Goal: Communication & Community: Answer question/provide support

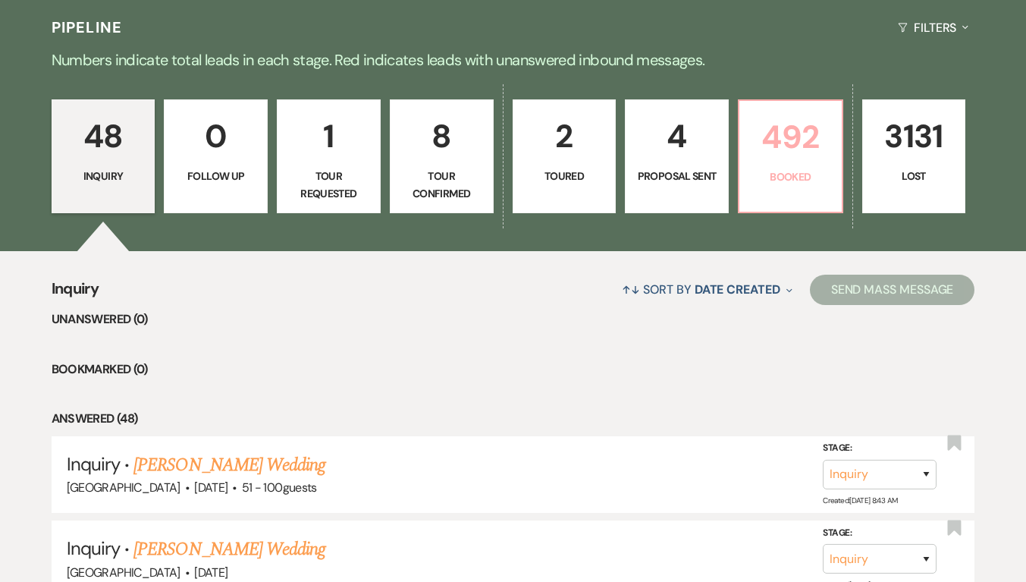
click at [785, 165] on link "492 Booked" at bounding box center [790, 156] width 105 height 114
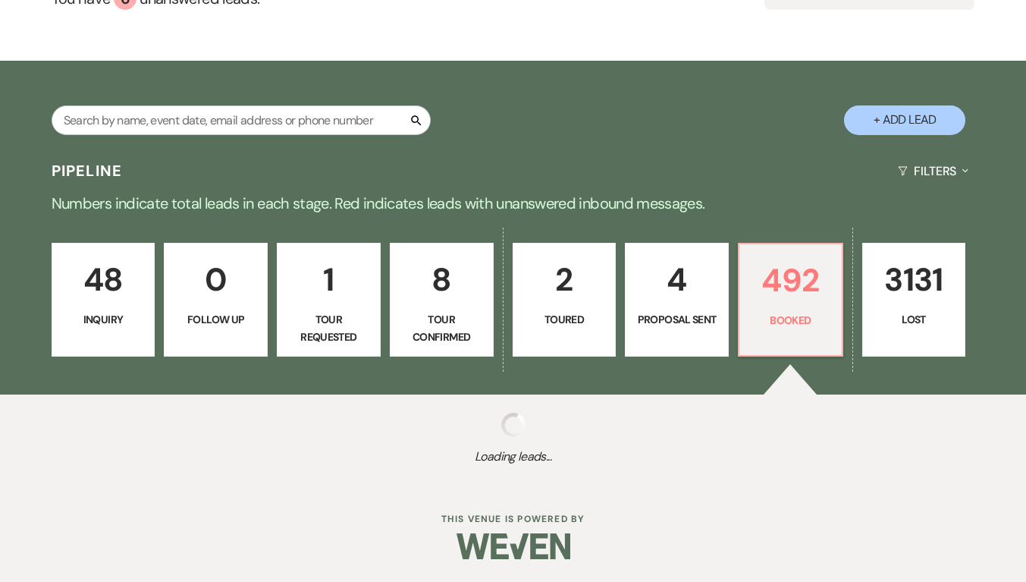
scroll to position [236, 0]
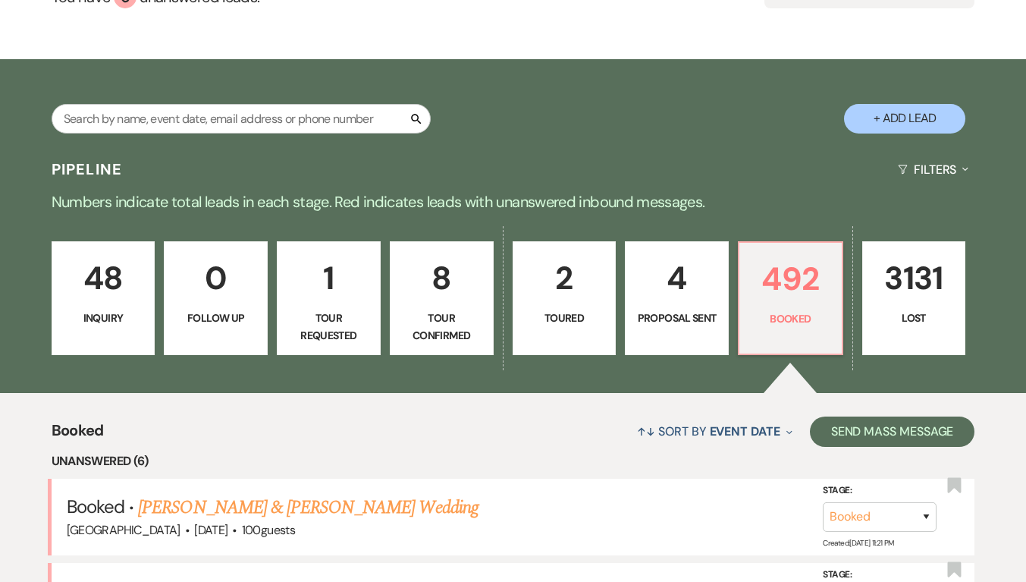
click at [306, 223] on div "48 Inquiry 0 Follow Up 1 Tour Requested 8 Tour Confirmed 2 Toured 4 Proposal Se…" at bounding box center [513, 308] width 1026 height 170
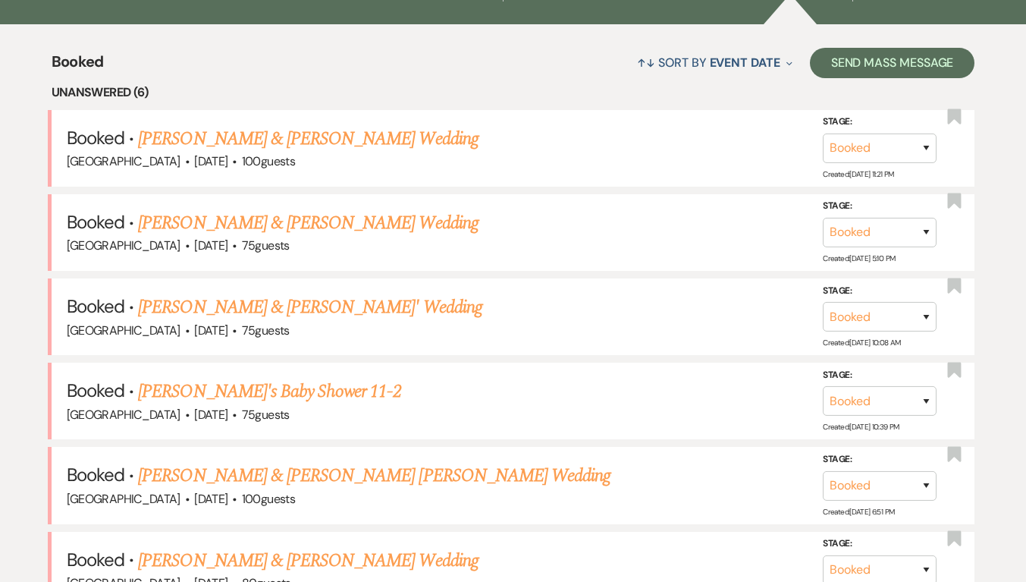
click at [359, 233] on link "Joshua Slaven & Kaitlyn McCreary's Wedding" at bounding box center [308, 222] width 340 height 27
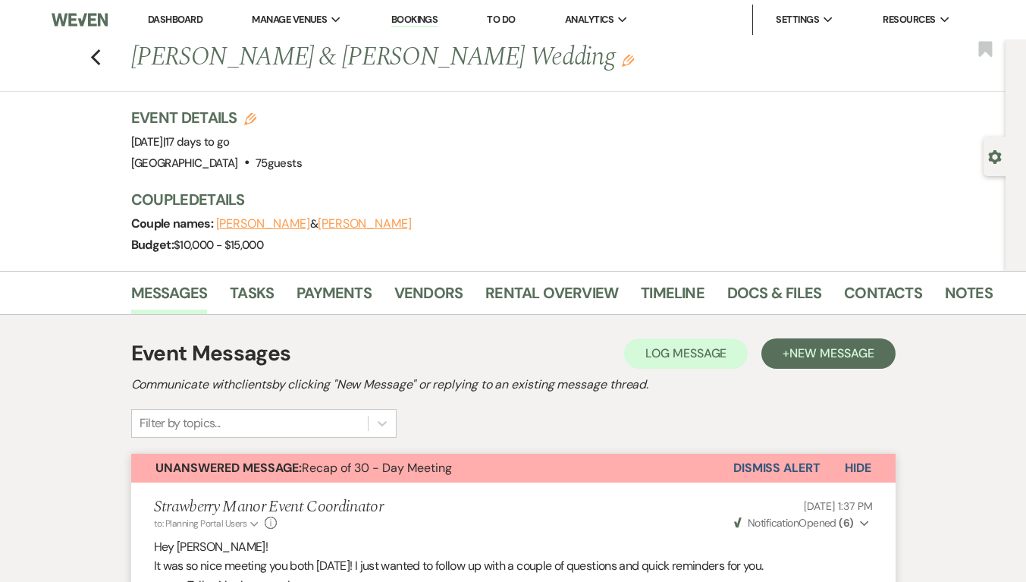
click at [97, 52] on icon "Previous" at bounding box center [95, 58] width 11 height 18
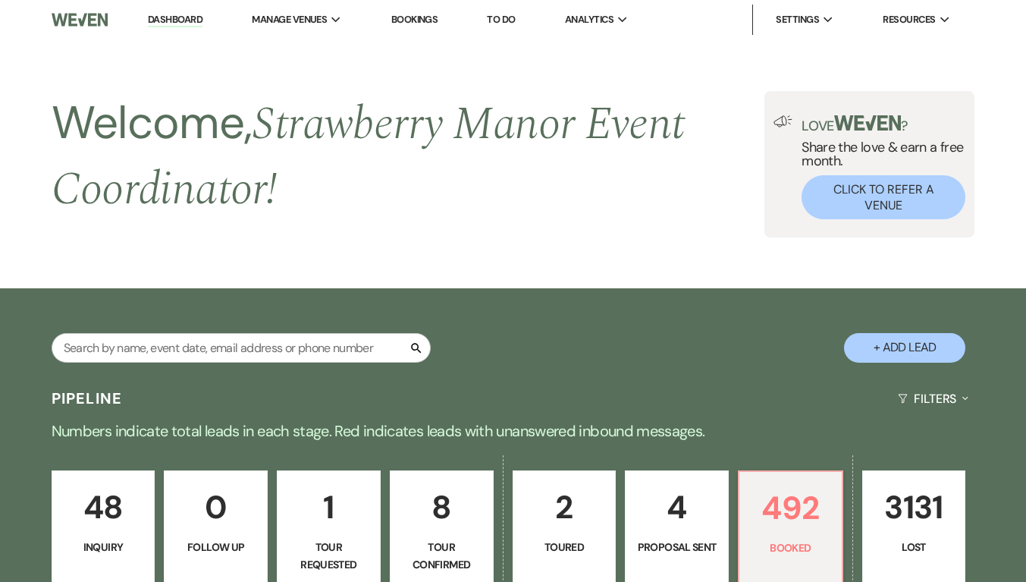
scroll to position [604, 0]
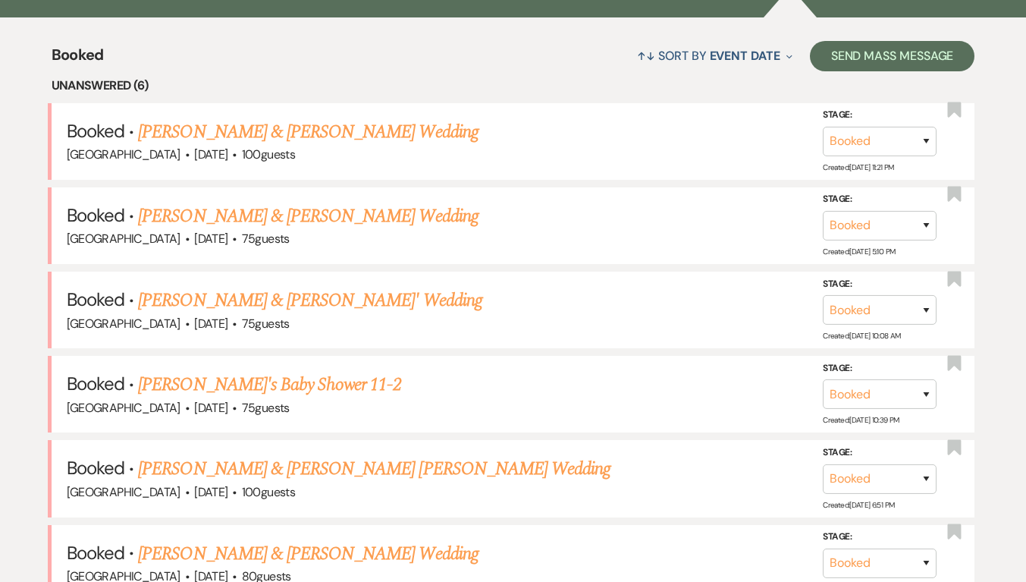
click at [237, 290] on link "[PERSON_NAME] & [PERSON_NAME]' Wedding" at bounding box center [310, 300] width 344 height 27
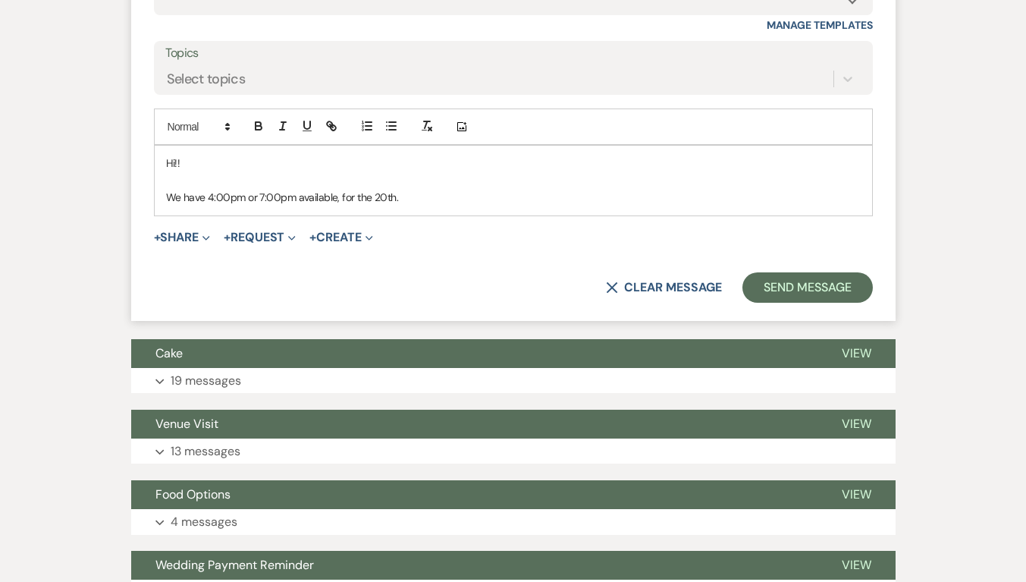
scroll to position [2600, 0]
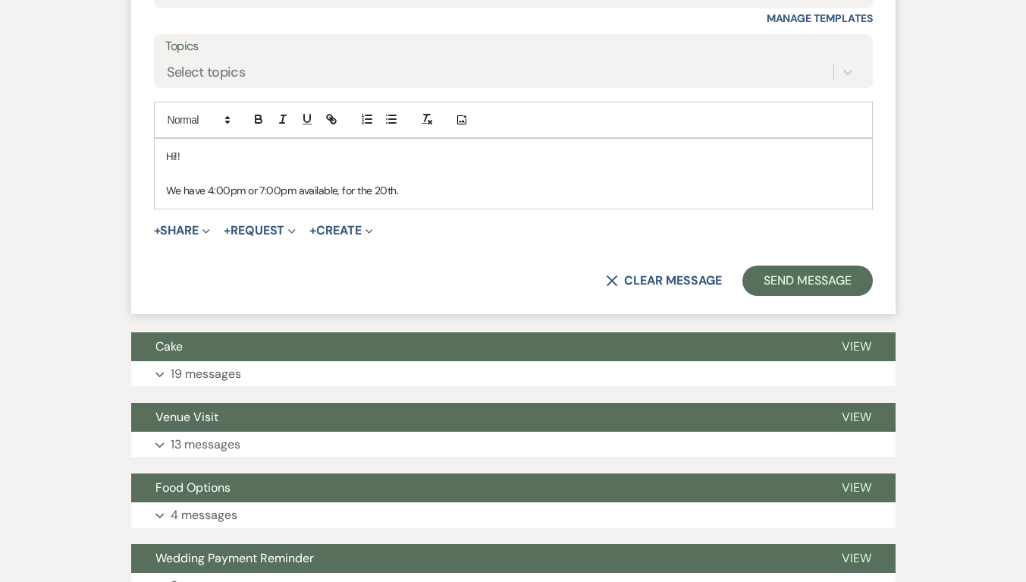
click at [428, 182] on p at bounding box center [513, 173] width 694 height 17
click at [433, 199] on p "We have 4:00pm or 7:00pm available, for the 20th." at bounding box center [513, 190] width 694 height 17
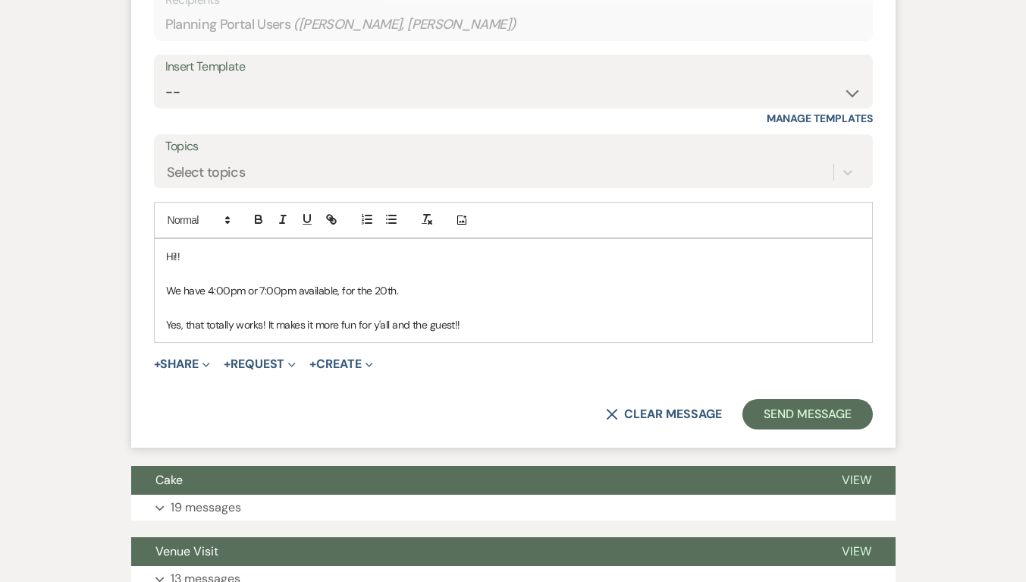
scroll to position [2500, 0]
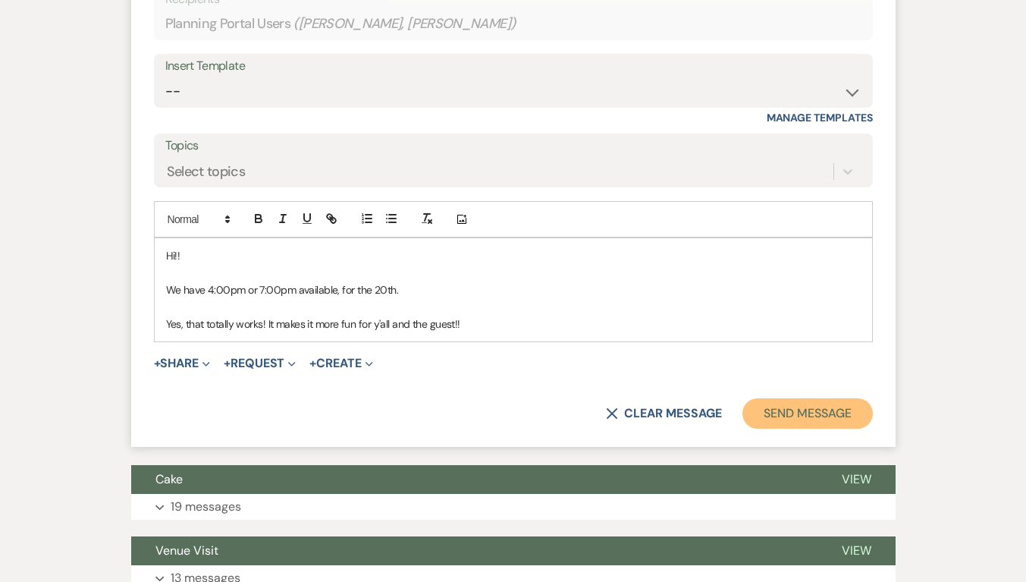
click at [775, 428] on button "Send Message" at bounding box center [807, 413] width 130 height 30
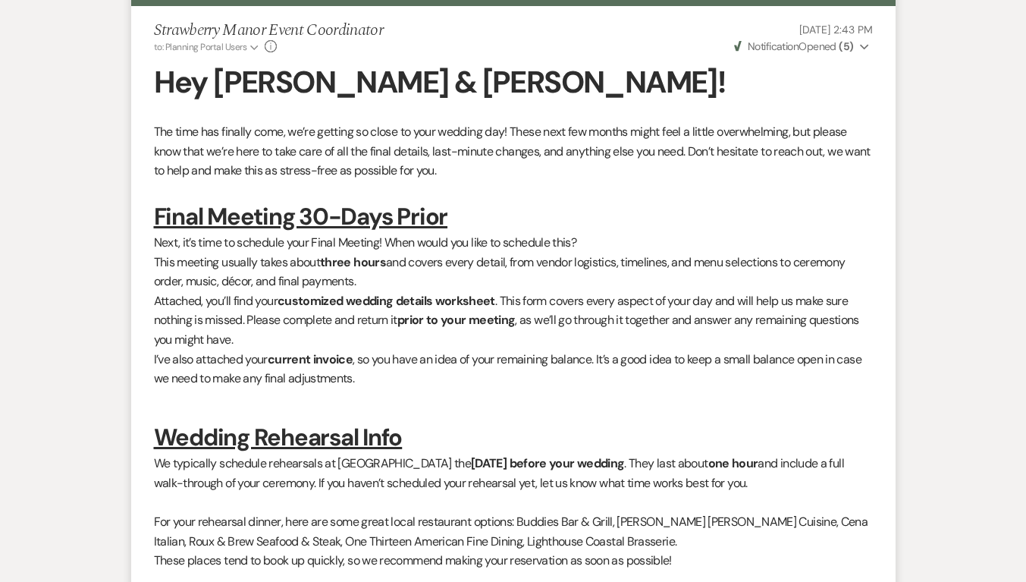
scroll to position [0, 0]
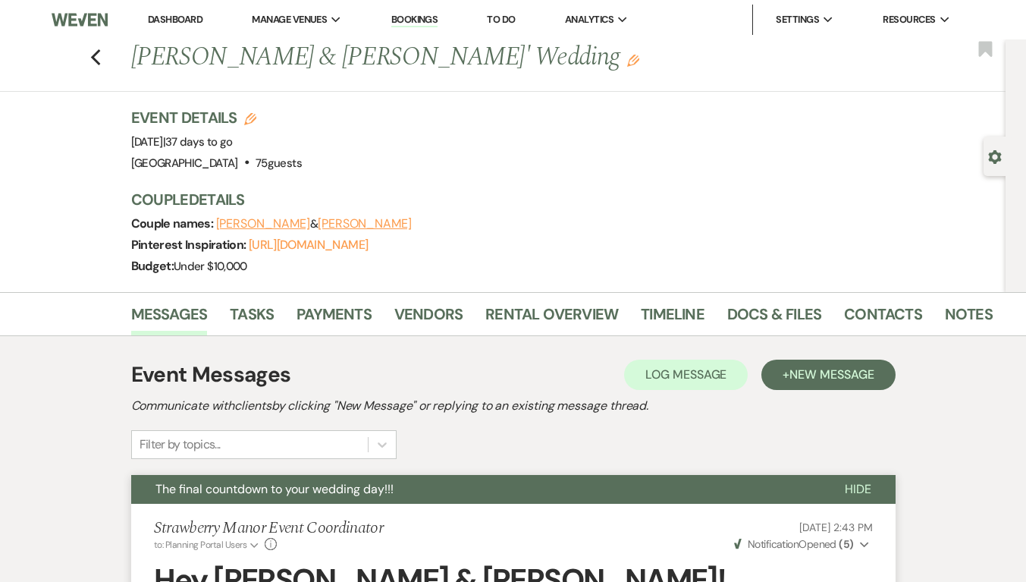
click at [97, 53] on icon "Previous" at bounding box center [95, 58] width 11 height 18
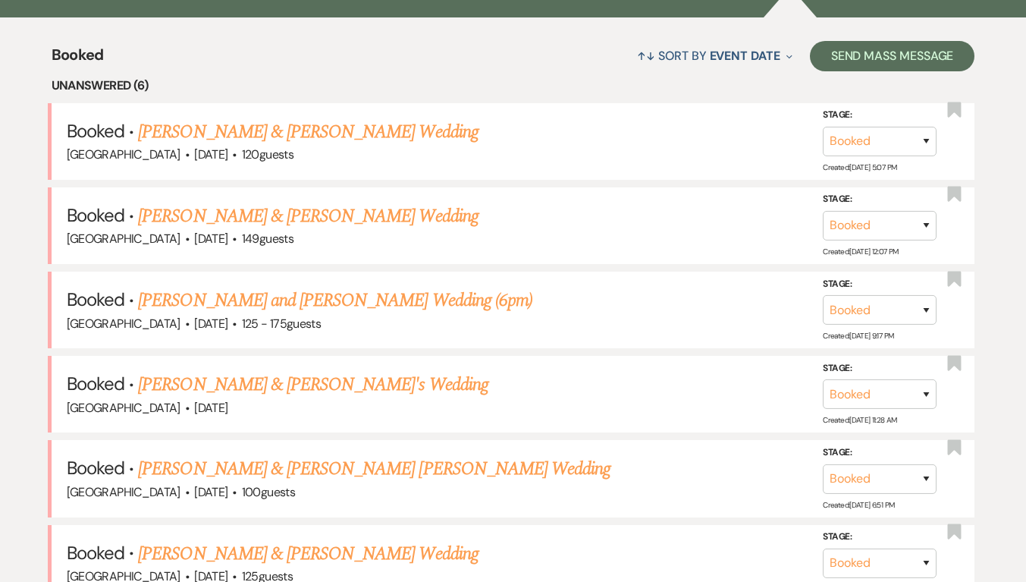
click at [283, 139] on link "Scott Pontiff & Jenna LaFont's Wedding" at bounding box center [308, 131] width 340 height 27
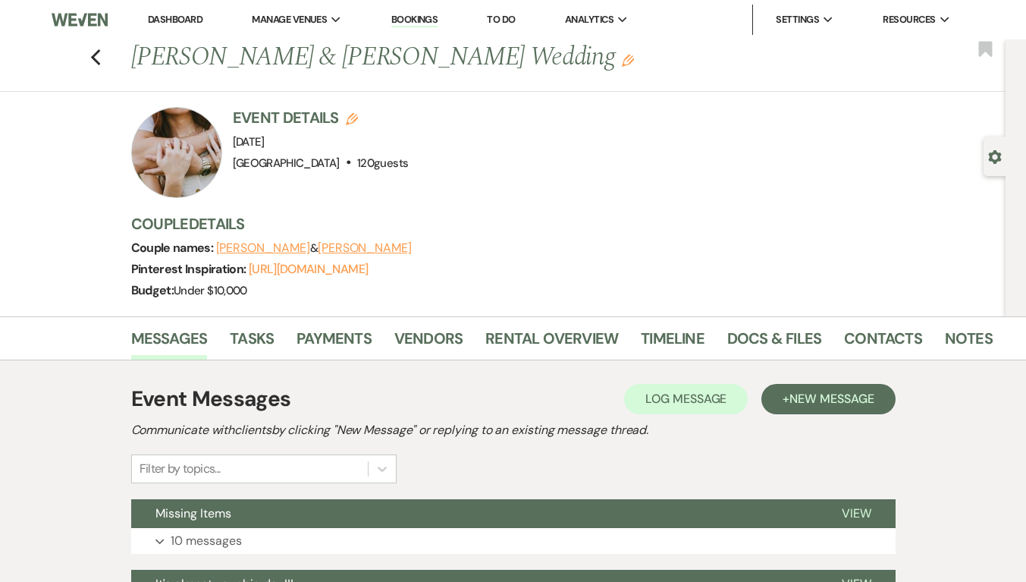
click at [102, 55] on icon "Previous" at bounding box center [95, 58] width 11 height 18
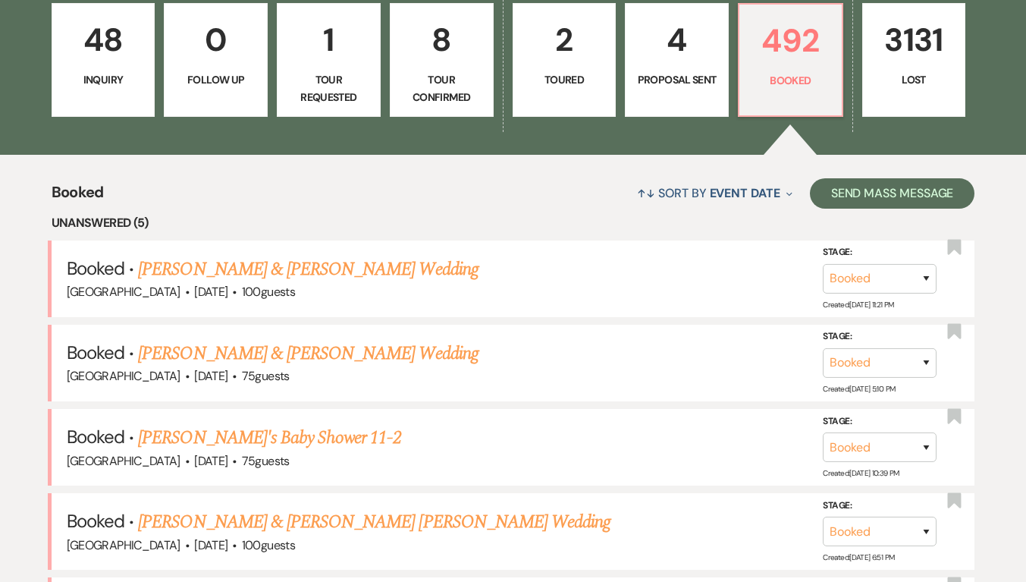
scroll to position [589, 0]
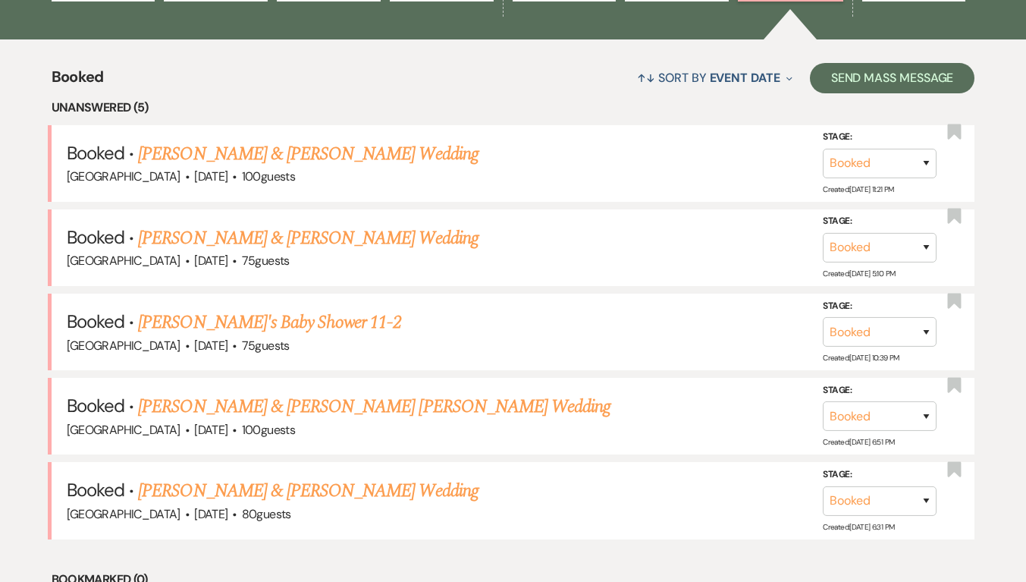
click at [298, 237] on link "Joshua Slaven & Kaitlyn McCreary's Wedding" at bounding box center [308, 237] width 340 height 27
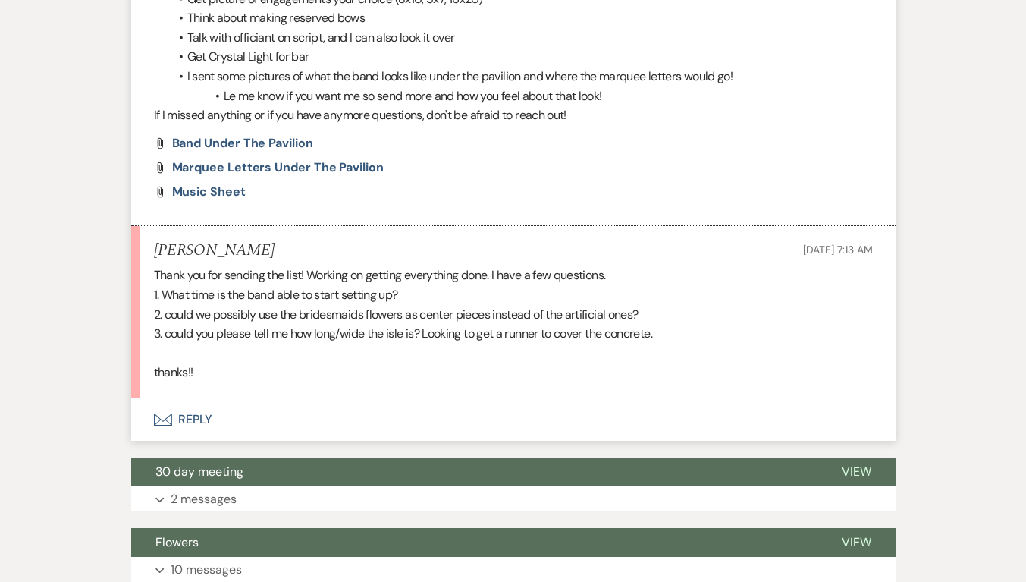
scroll to position [641, 0]
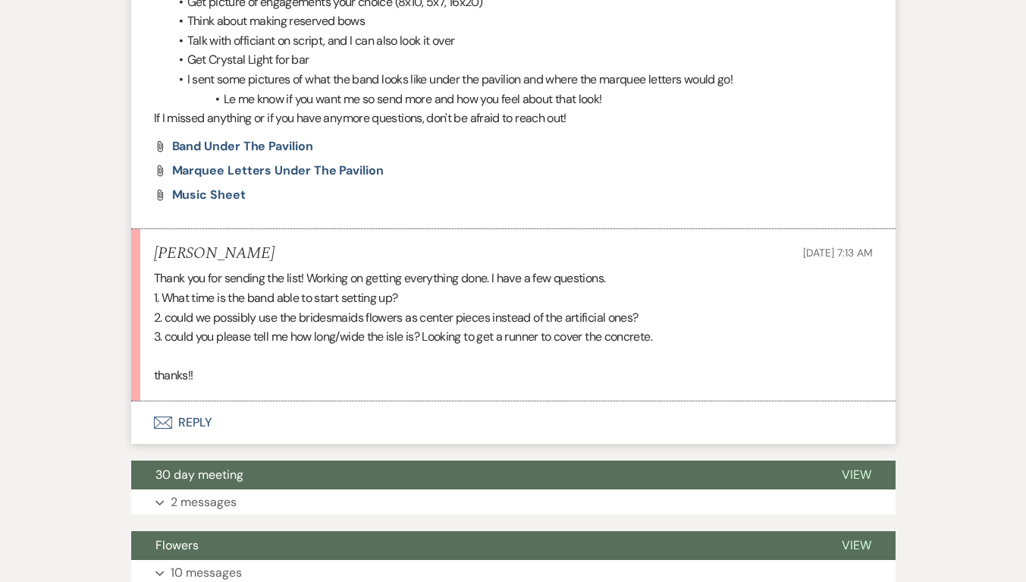
click at [173, 422] on button "Envelope Reply" at bounding box center [513, 422] width 764 height 42
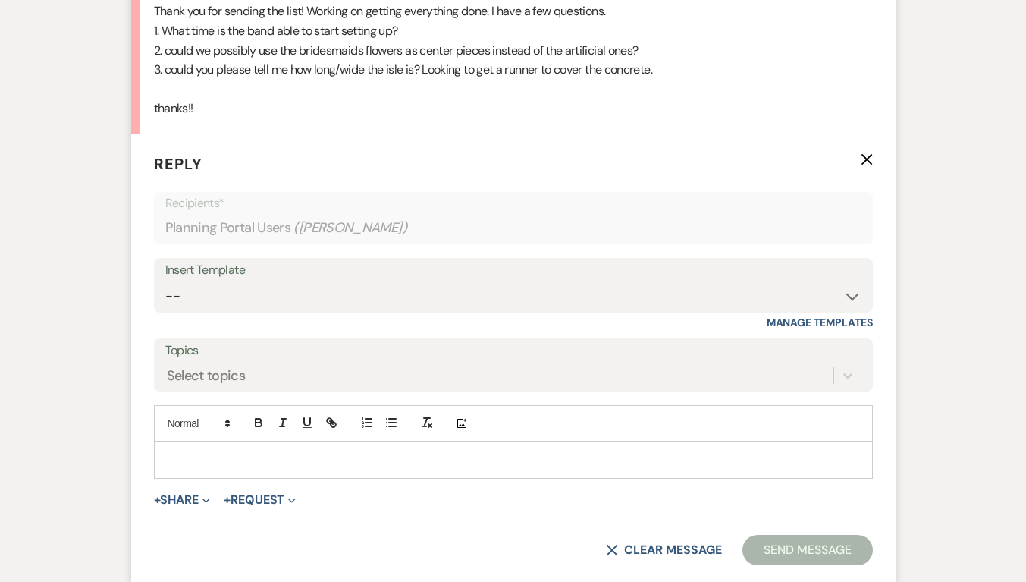
scroll to position [908, 0]
click at [299, 453] on p at bounding box center [513, 459] width 694 height 17
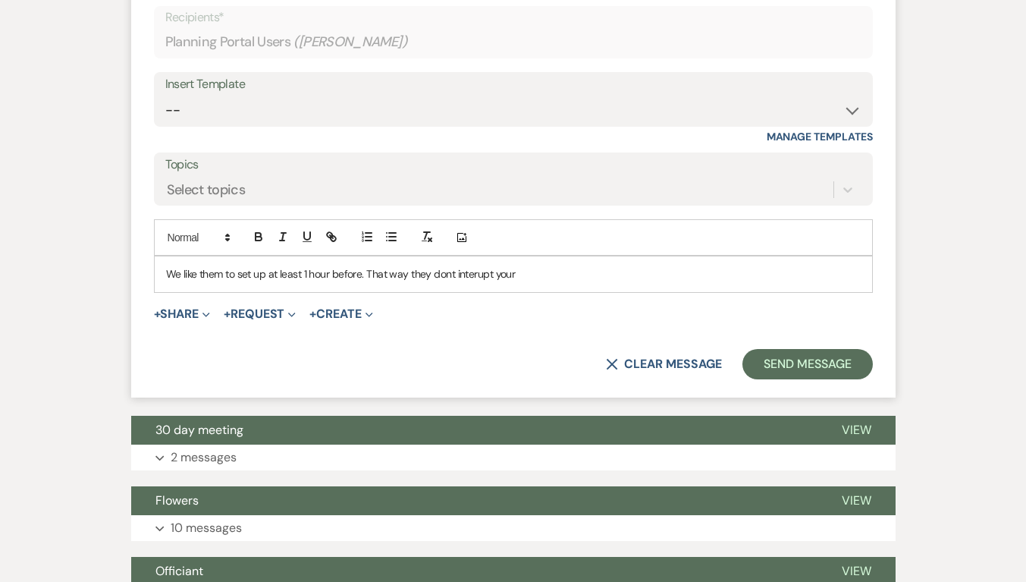
scroll to position [1079, 0]
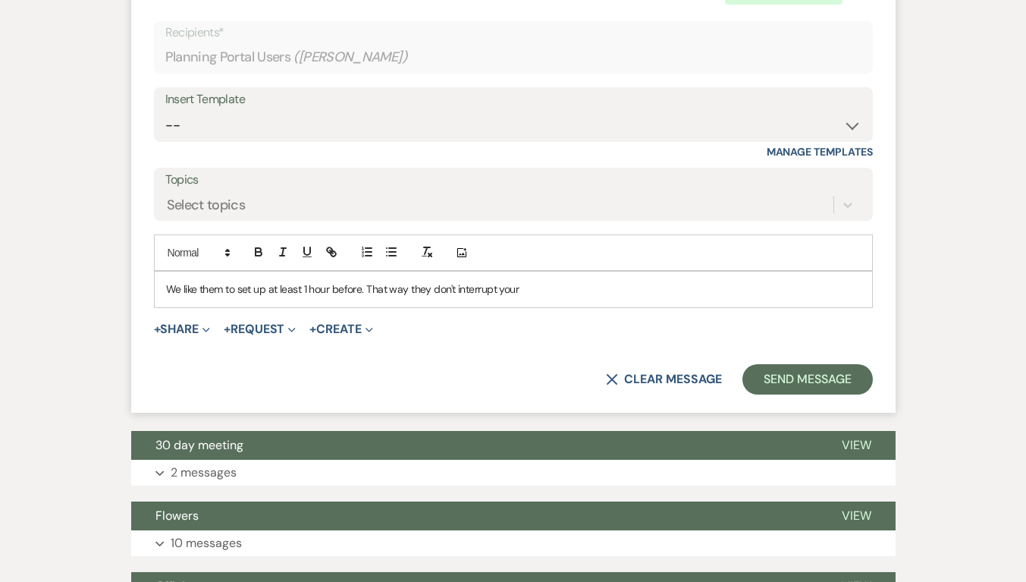
click at [553, 296] on p "We like them to set up at least 1 hour before. That way they don't interrupt yo…" at bounding box center [513, 289] width 694 height 17
click at [371, 290] on p "We like them to set up at least 1 hour before. That way they don't interrupt yo…" at bounding box center [513, 289] width 694 height 17
click at [700, 278] on div "We like them to set up at least 1 hour before, that way they don't interrupt yo…" at bounding box center [513, 288] width 717 height 35
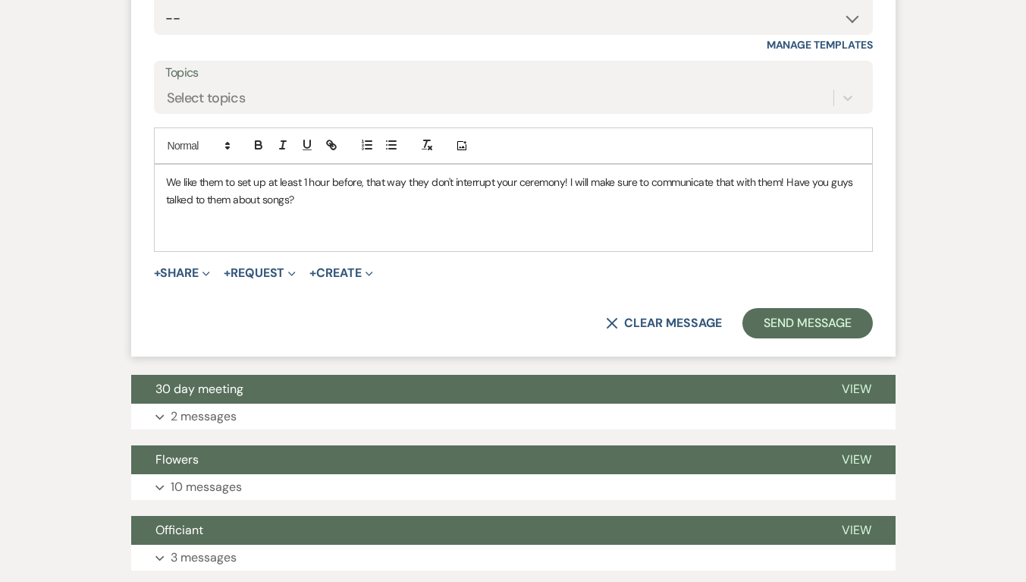
scroll to position [1193, 0]
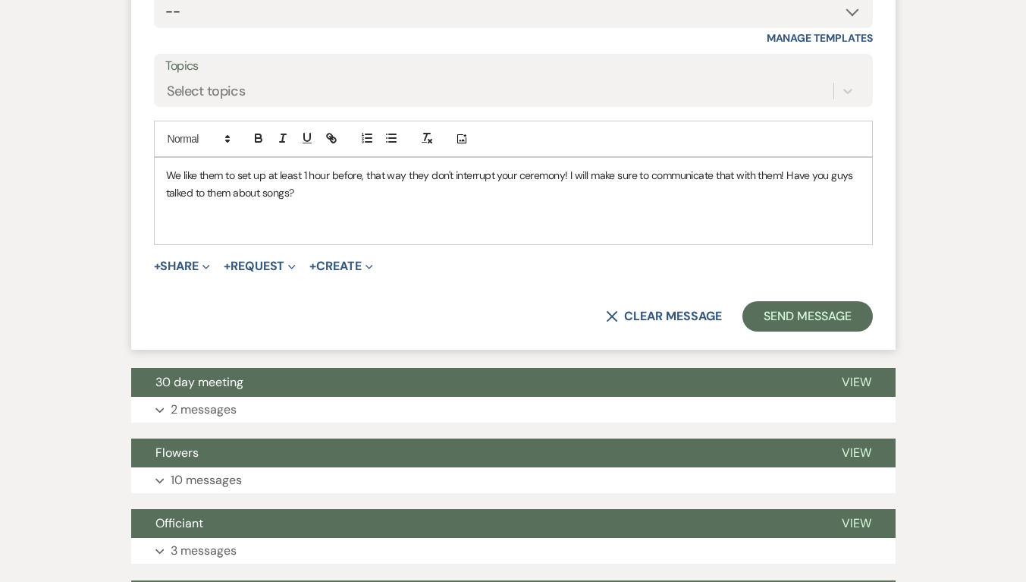
click at [299, 220] on p at bounding box center [513, 226] width 694 height 17
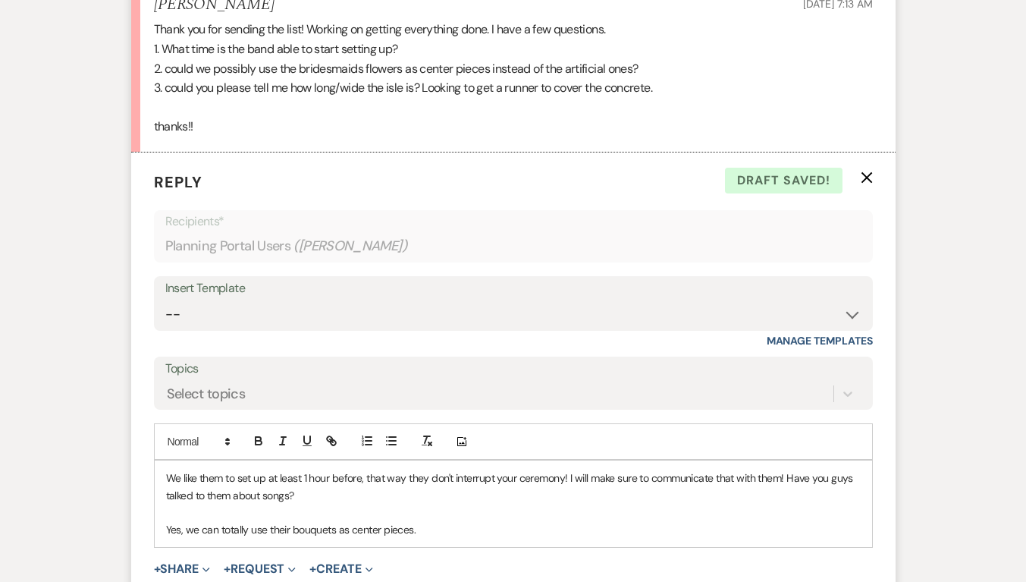
scroll to position [1016, 0]
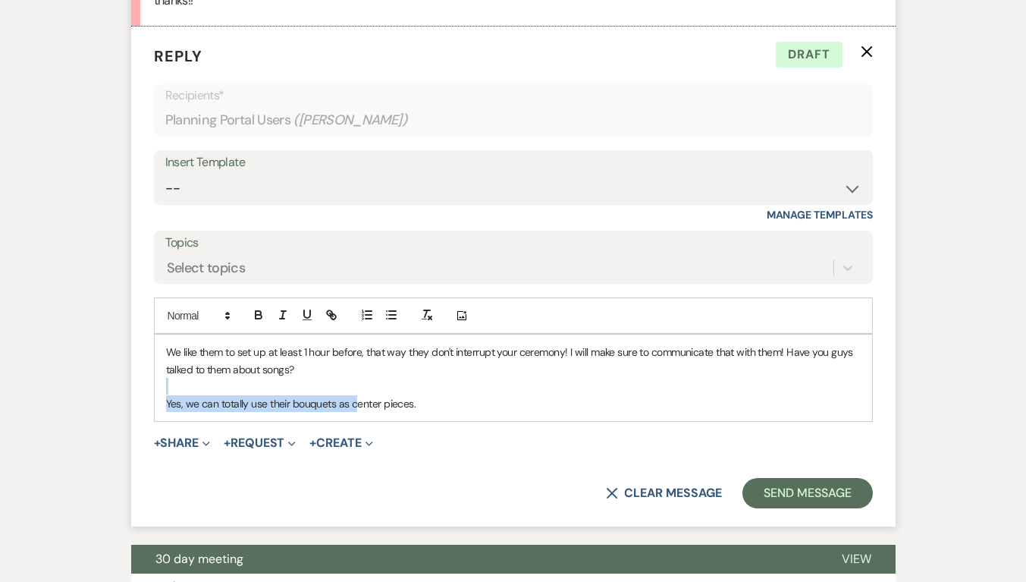
drag, startPoint x: 430, startPoint y: 393, endPoint x: 355, endPoint y: 412, distance: 77.4
click at [355, 412] on div "We like them to set up at least 1 hour before, that way they don't interrupt yo…" at bounding box center [513, 377] width 717 height 86
click at [434, 391] on p at bounding box center [513, 386] width 694 height 17
drag, startPoint x: 434, startPoint y: 403, endPoint x: 290, endPoint y: 400, distance: 144.1
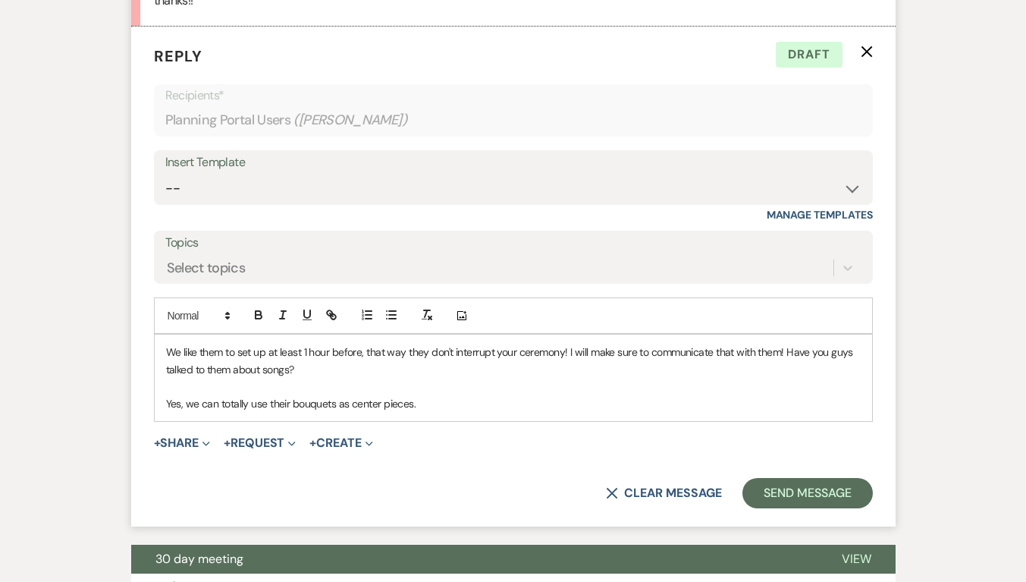
click at [290, 400] on p "Yes, we can totally use their bouquets as center pieces." at bounding box center [513, 403] width 694 height 17
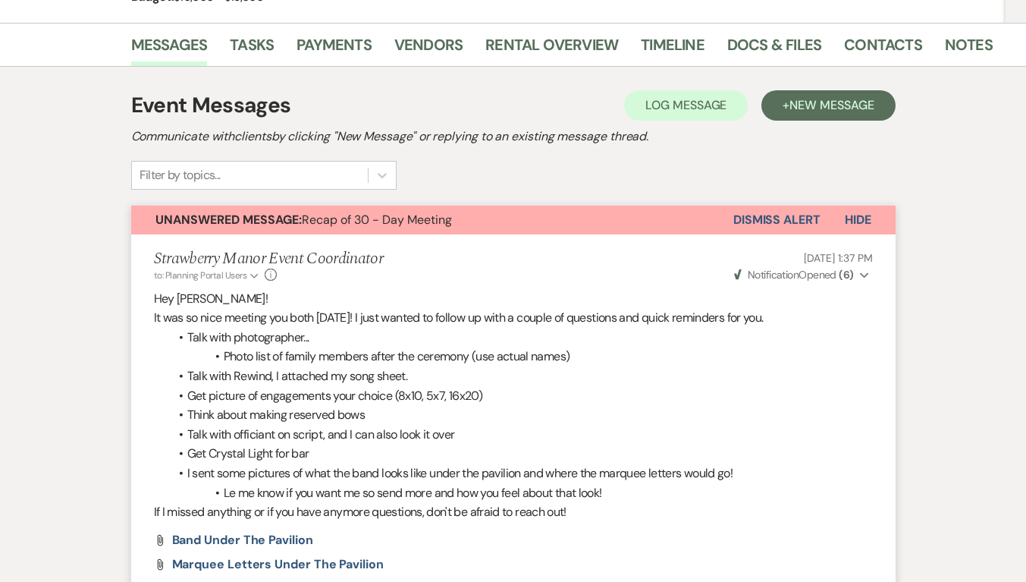
scroll to position [0, 0]
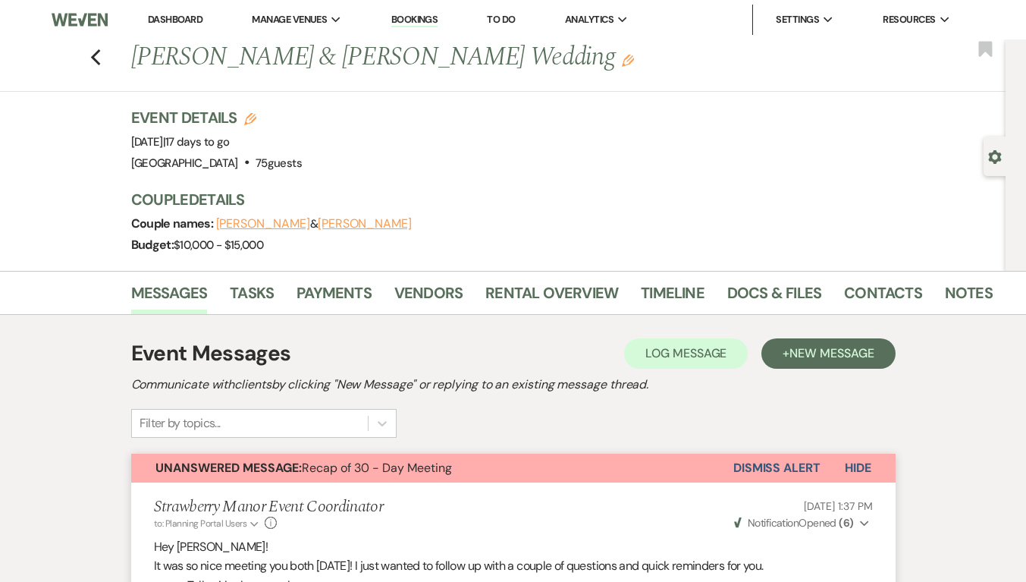
click at [102, 58] on icon "Previous" at bounding box center [95, 58] width 11 height 18
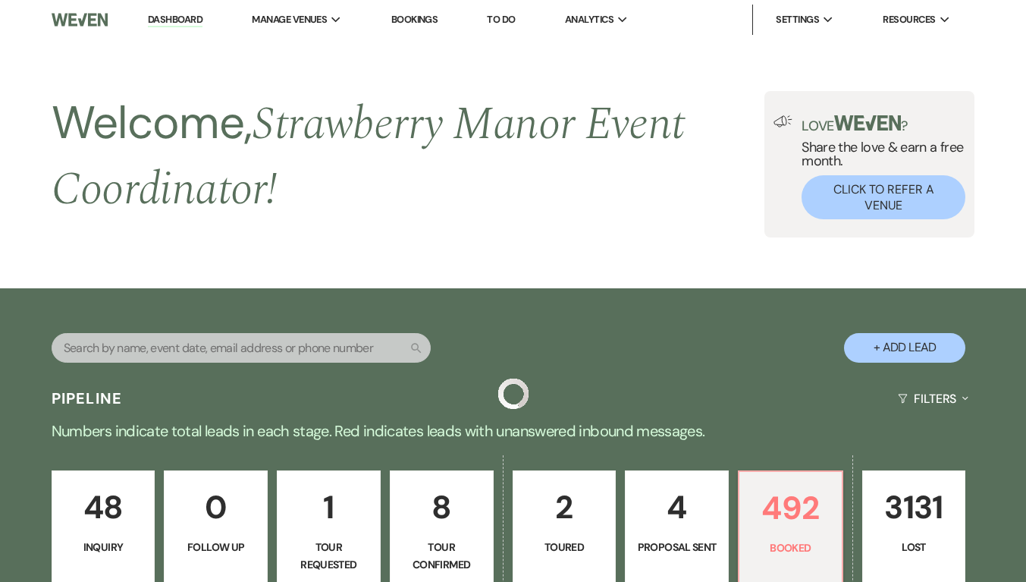
scroll to position [589, 0]
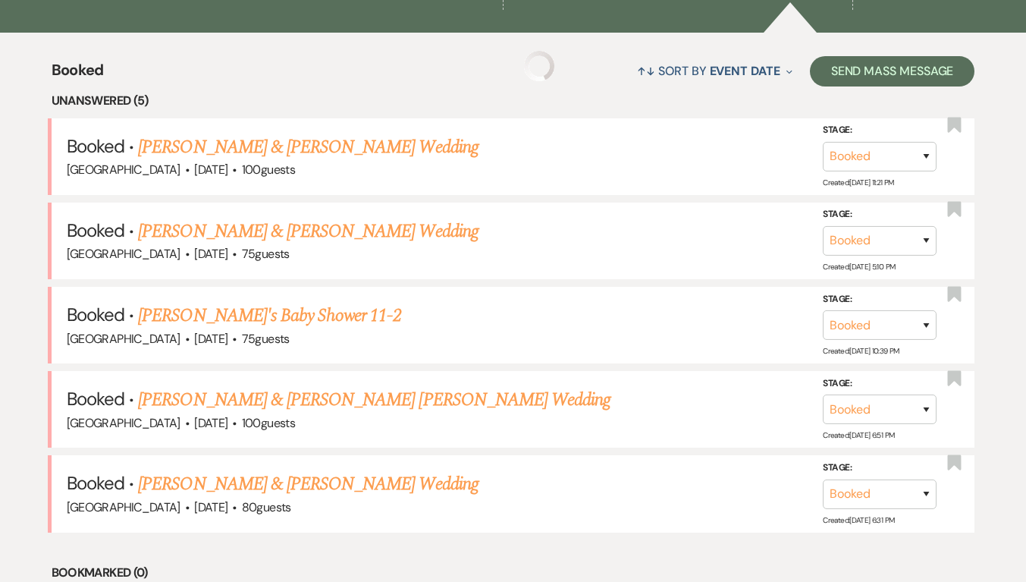
click at [321, 315] on link "Joanne Marbida's Baby Shower 11-2" at bounding box center [269, 315] width 262 height 27
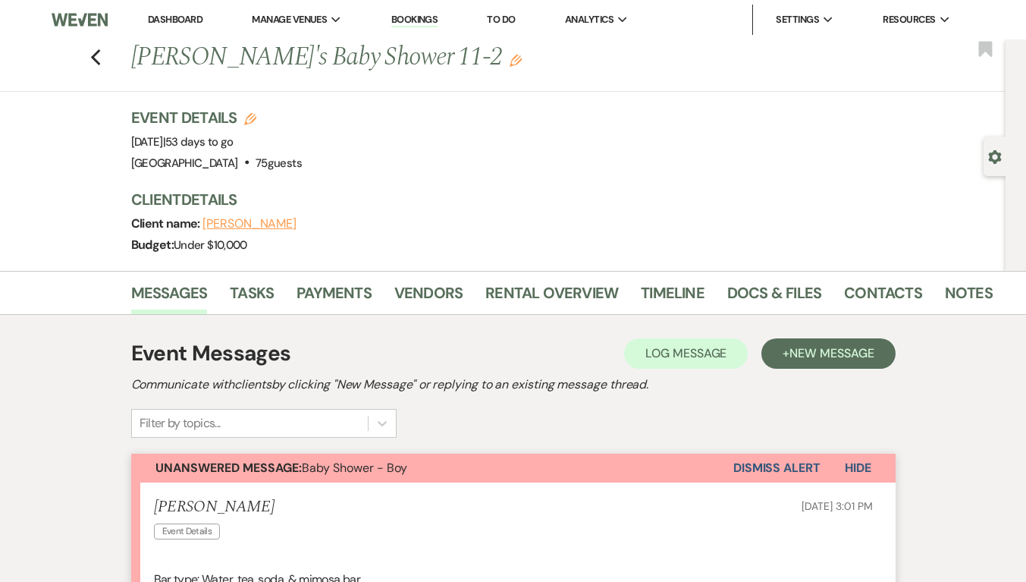
click at [102, 56] on icon "Previous" at bounding box center [95, 58] width 11 height 18
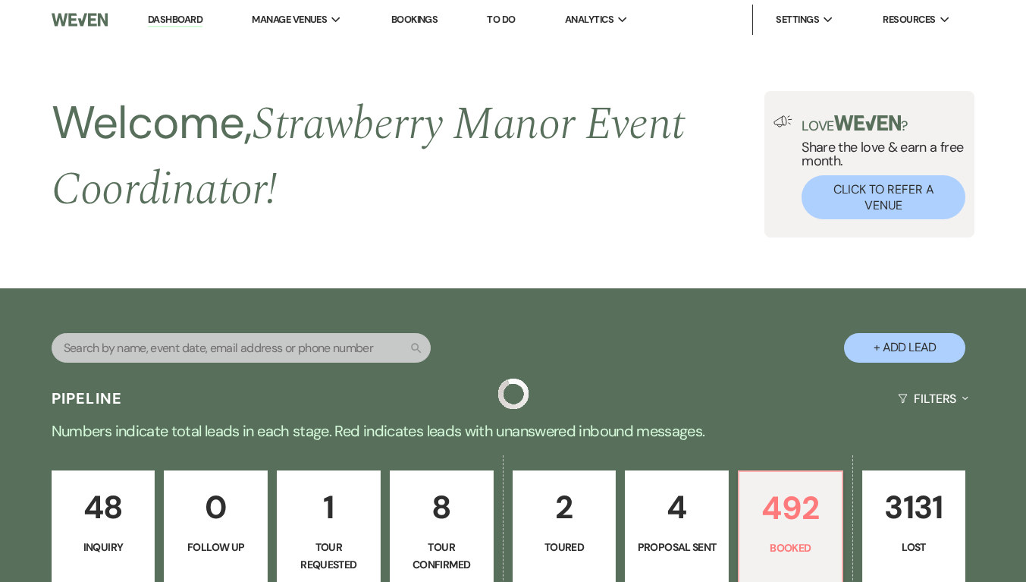
scroll to position [589, 0]
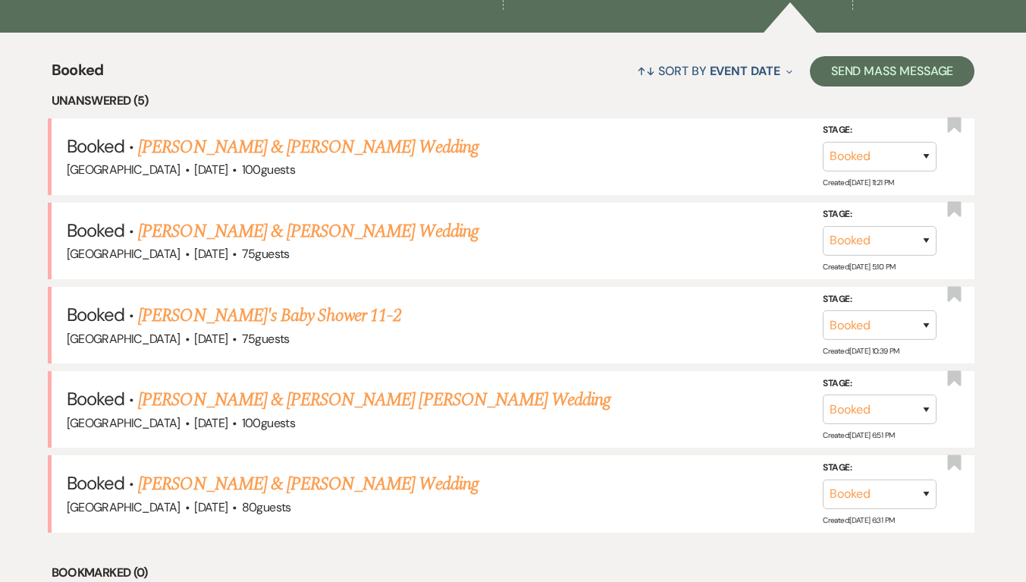
click at [272, 398] on link "Enrickey Basdao & Giovanna De Carvalho Peixoto's Wedding" at bounding box center [374, 399] width 472 height 27
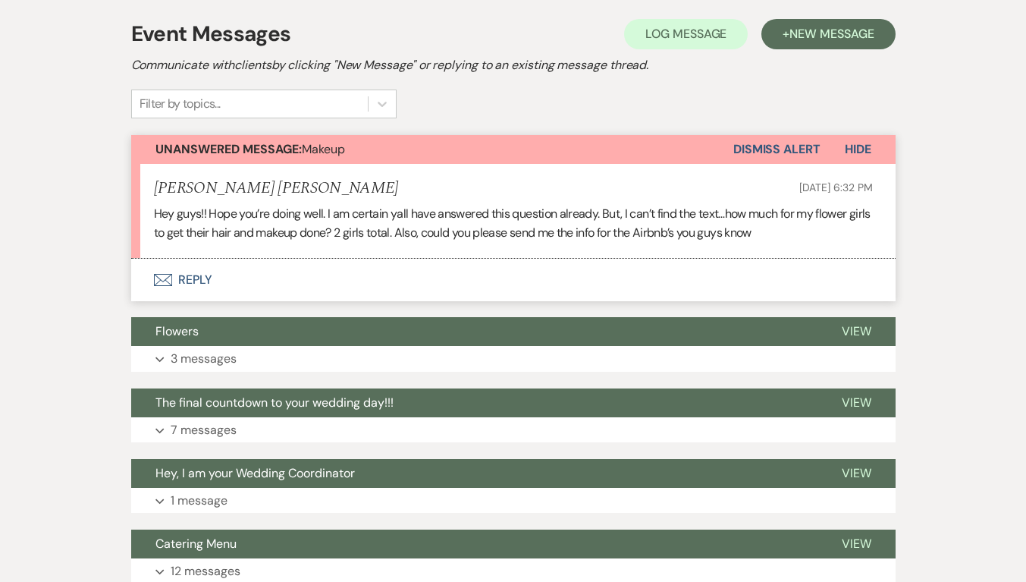
scroll to position [418, 0]
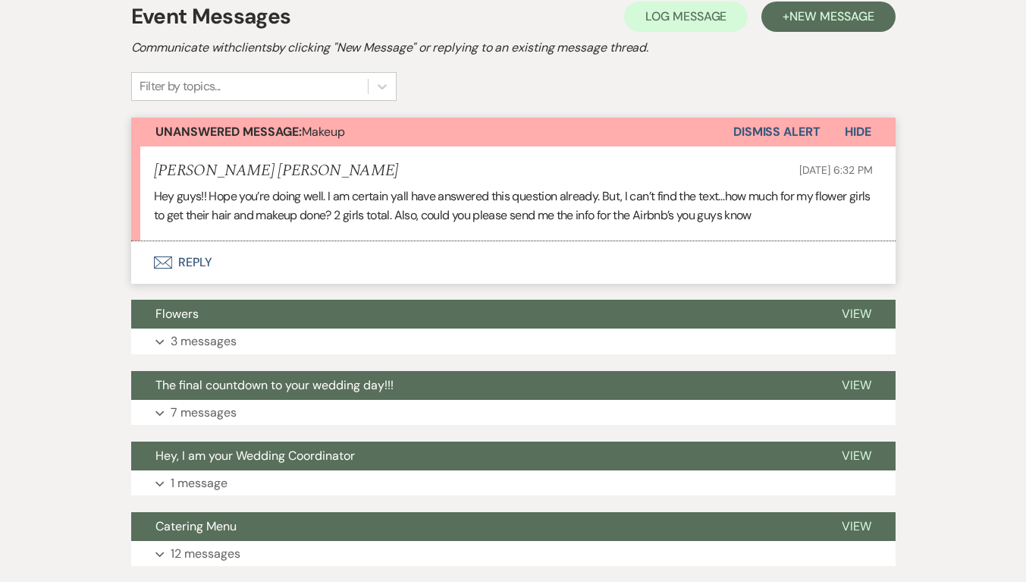
click at [327, 328] on button "Expand 3 messages" at bounding box center [513, 341] width 764 height 26
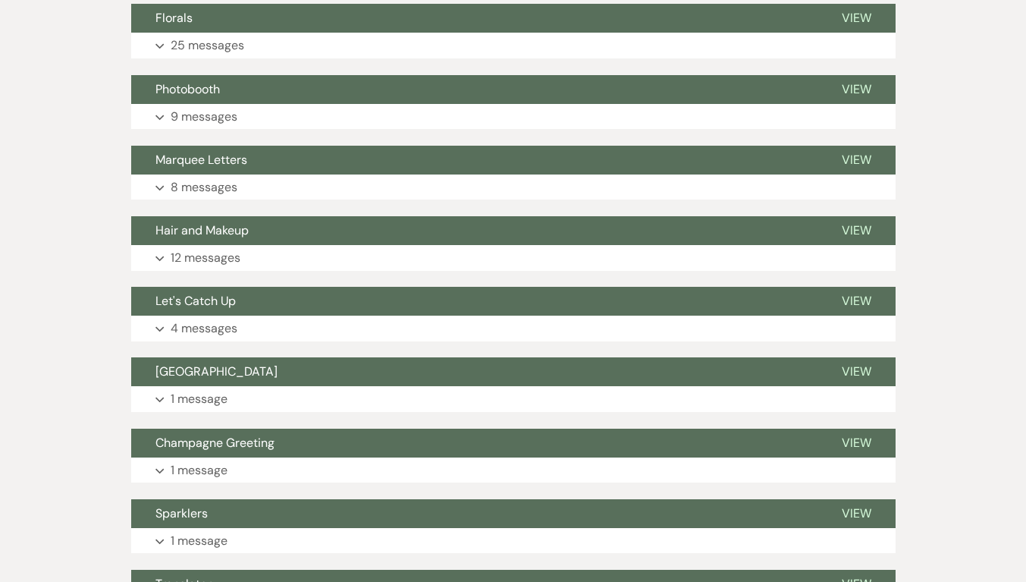
scroll to position [1560, 0]
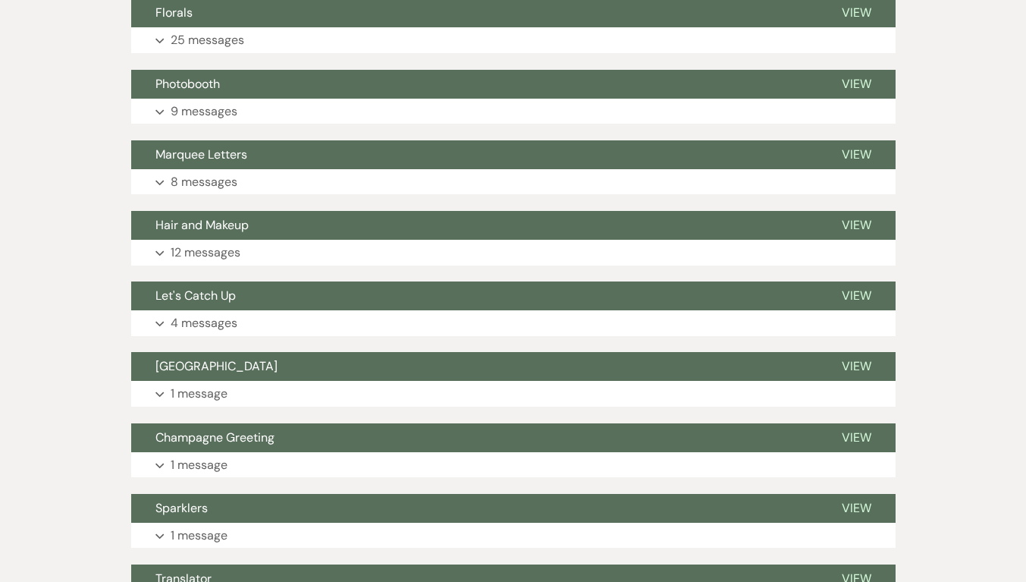
click at [248, 240] on button "Expand 12 messages" at bounding box center [513, 253] width 764 height 26
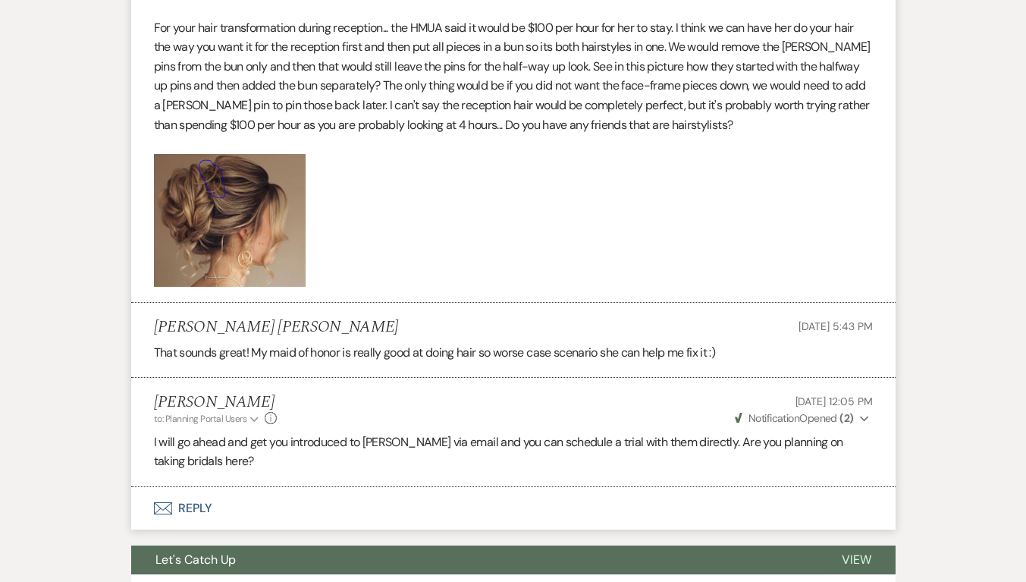
scroll to position [3179, 0]
